Goal: Task Accomplishment & Management: Manage account settings

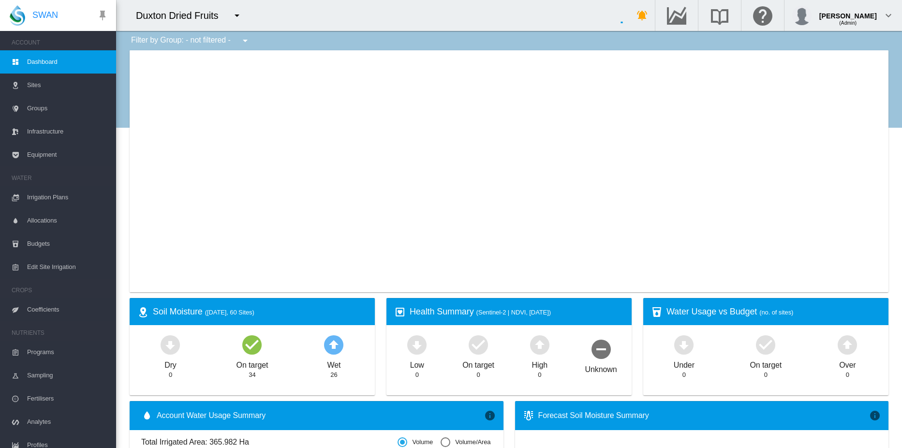
scroll to position [75, 0]
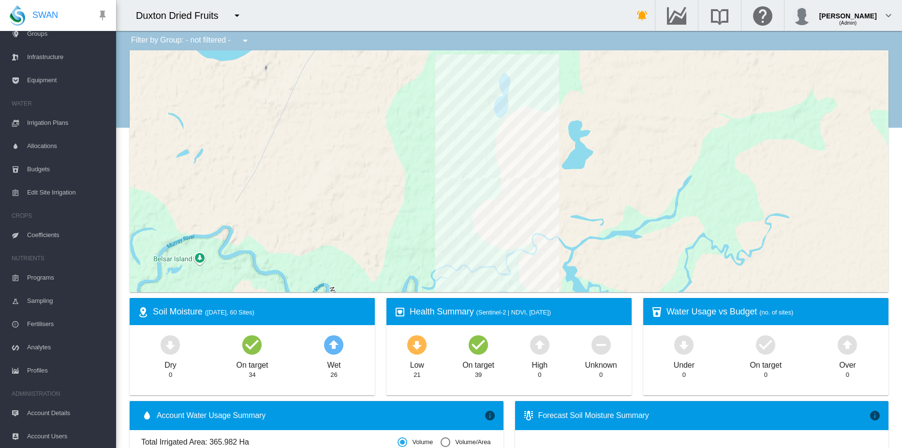
click at [55, 413] on span "Account Details" at bounding box center [67, 413] width 81 height 23
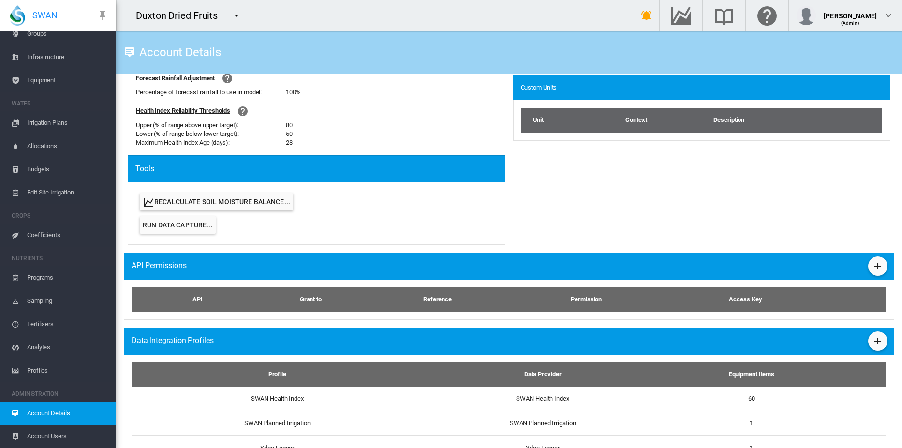
scroll to position [438, 0]
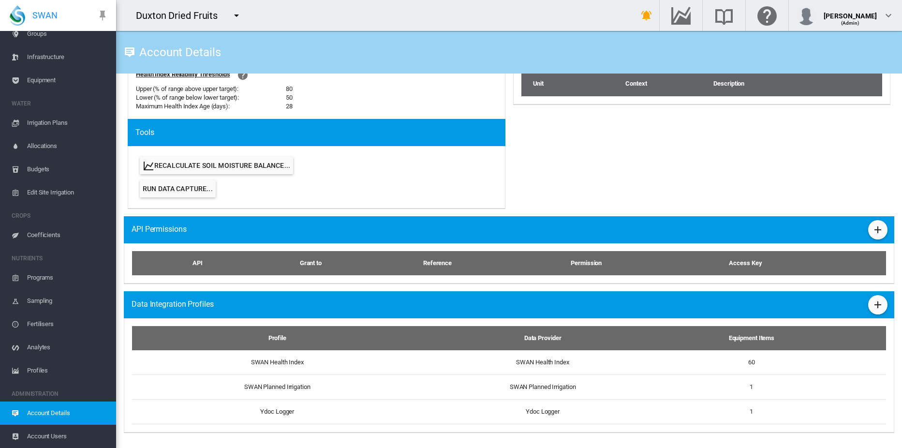
click at [42, 79] on span "Equipment" at bounding box center [67, 80] width 81 height 23
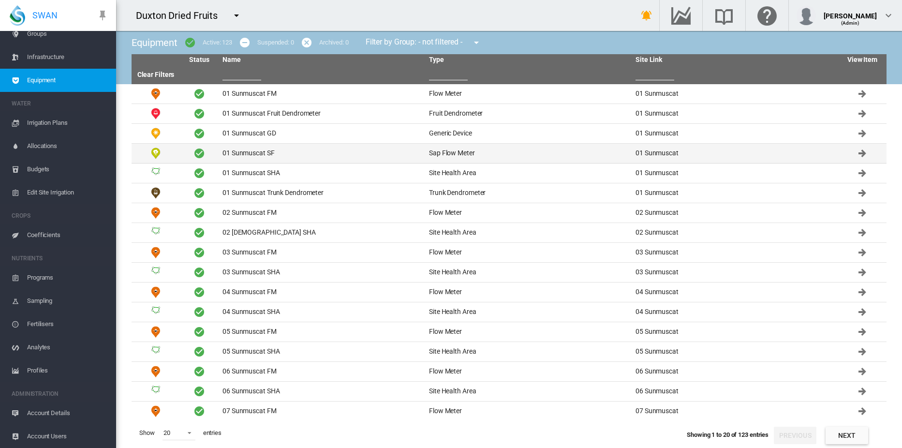
click at [253, 153] on td "01 Sunmuscat SF" at bounding box center [322, 153] width 207 height 19
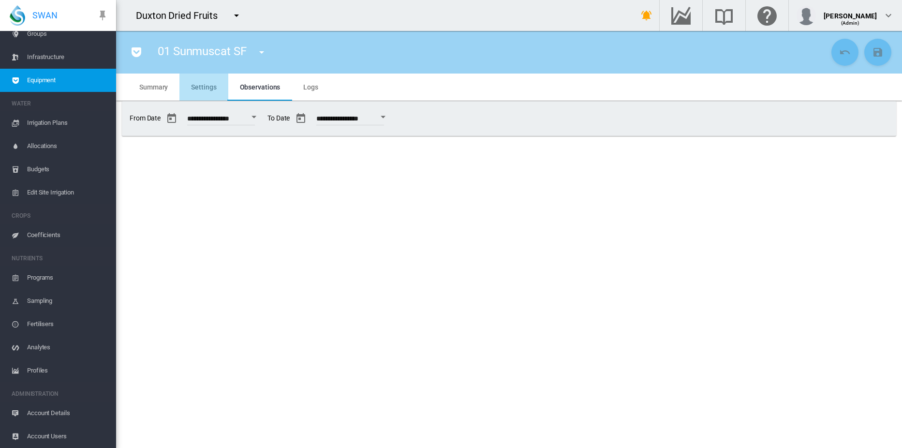
click at [209, 88] on span "Settings" at bounding box center [203, 87] width 25 height 8
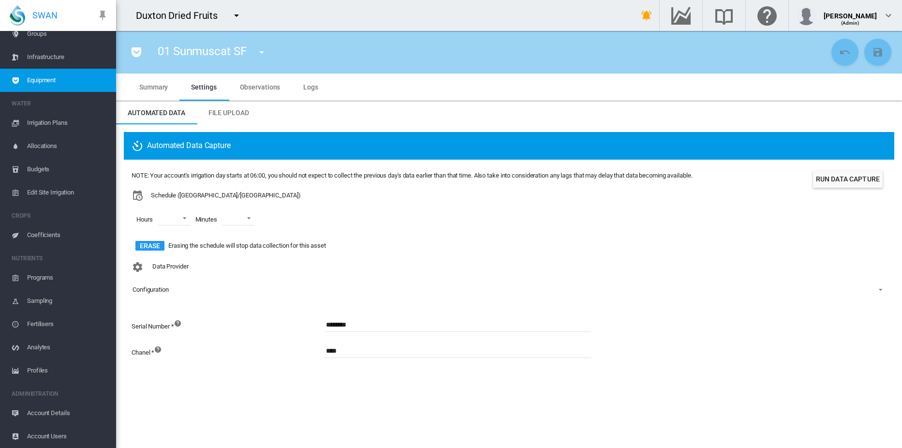
click at [166, 291] on md-select "Configuration - No Selection -" at bounding box center [509, 290] width 755 height 15
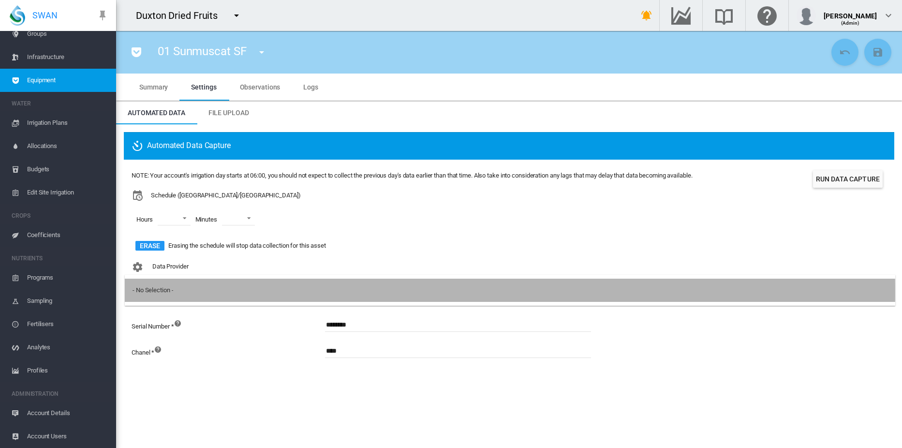
click at [165, 291] on div "- No Selection -" at bounding box center [153, 290] width 41 height 9
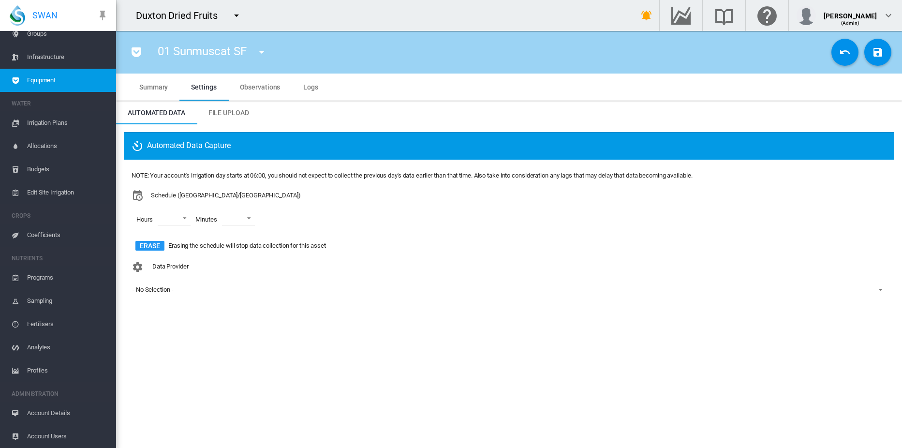
click at [165, 291] on div "- No Selection -" at bounding box center [153, 289] width 41 height 7
click at [137, 53] on md-backdrop at bounding box center [451, 224] width 902 height 448
click at [137, 53] on md-icon "icon-pocket" at bounding box center [137, 52] width 12 height 12
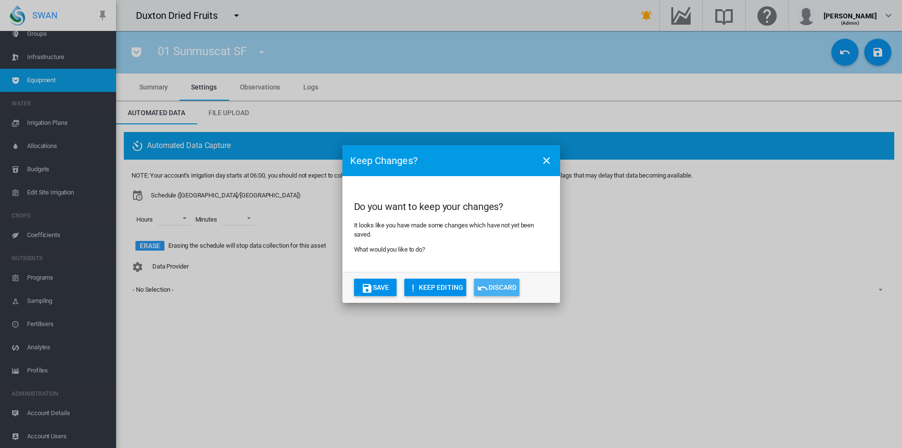
click at [506, 290] on button "Discard" at bounding box center [496, 287] width 45 height 17
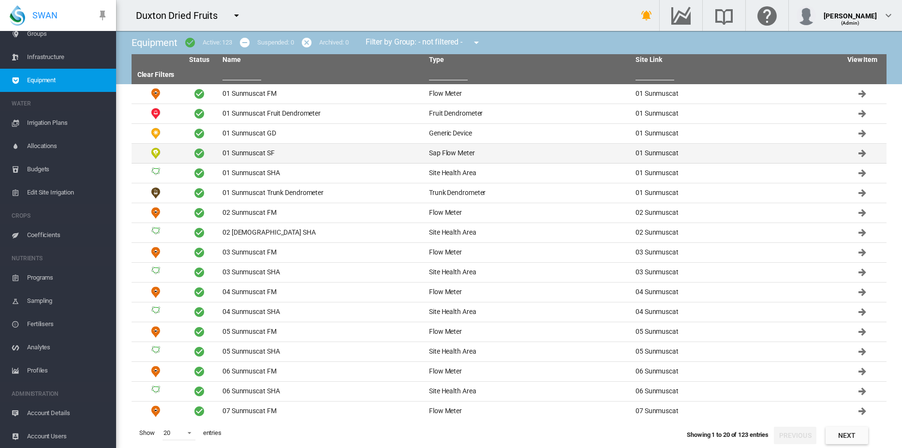
click at [254, 151] on td "01 Sunmuscat SF" at bounding box center [322, 153] width 207 height 19
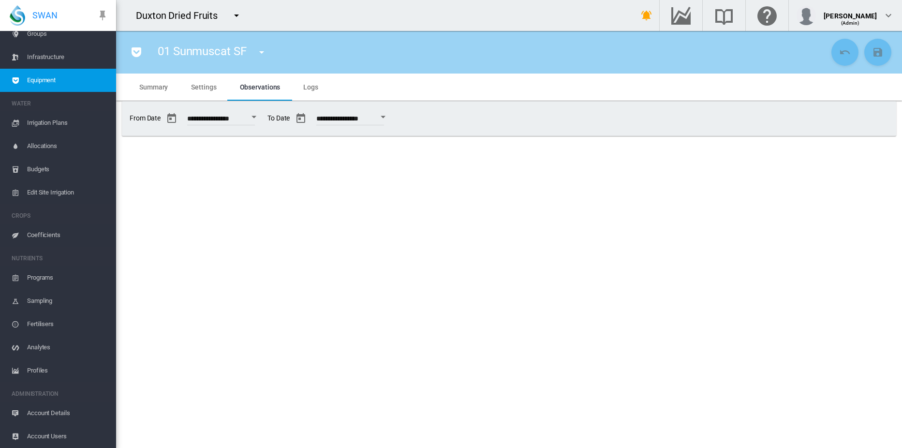
click at [202, 87] on span "Settings" at bounding box center [203, 87] width 25 height 8
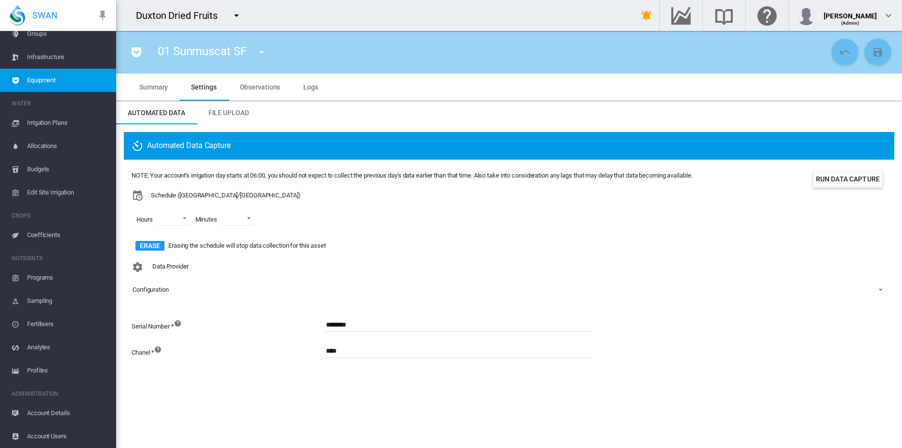
click at [164, 288] on md-select "Configuration - No Selection -" at bounding box center [509, 290] width 755 height 15
click at [201, 401] on md-backdrop at bounding box center [451, 224] width 902 height 448
